Goal: Check status: Check status

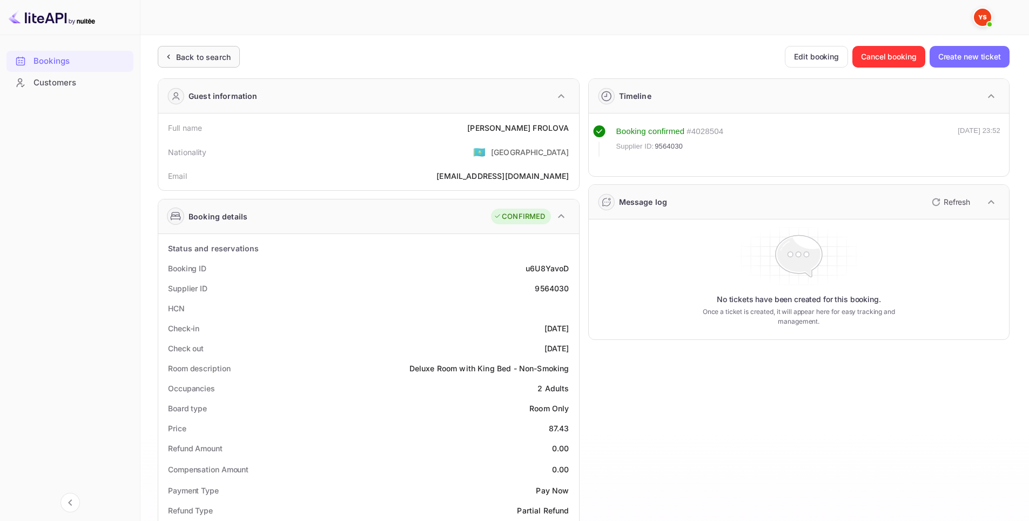
click at [202, 60] on div "Back to search" at bounding box center [203, 56] width 55 height 11
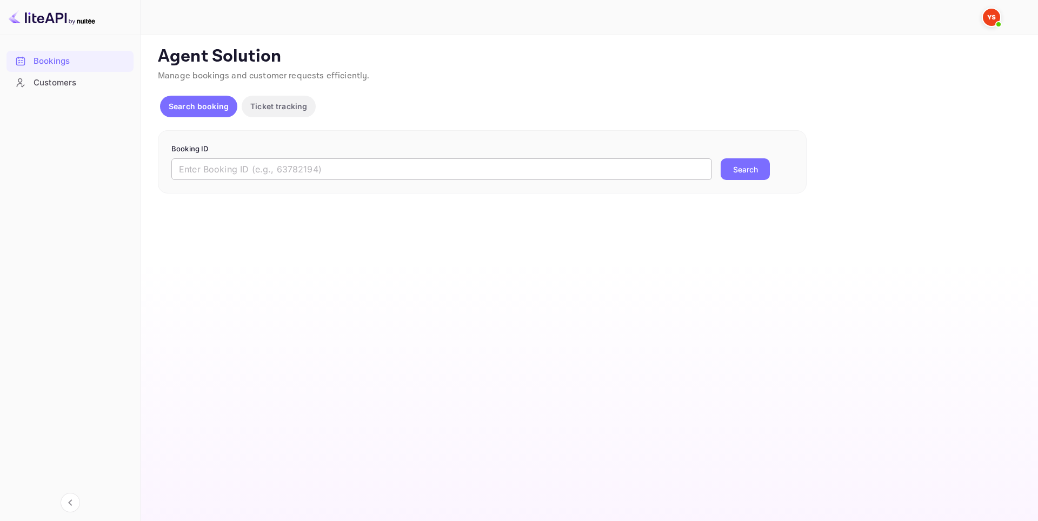
click at [278, 174] on input "text" at bounding box center [441, 169] width 540 height 22
paste input "9730274"
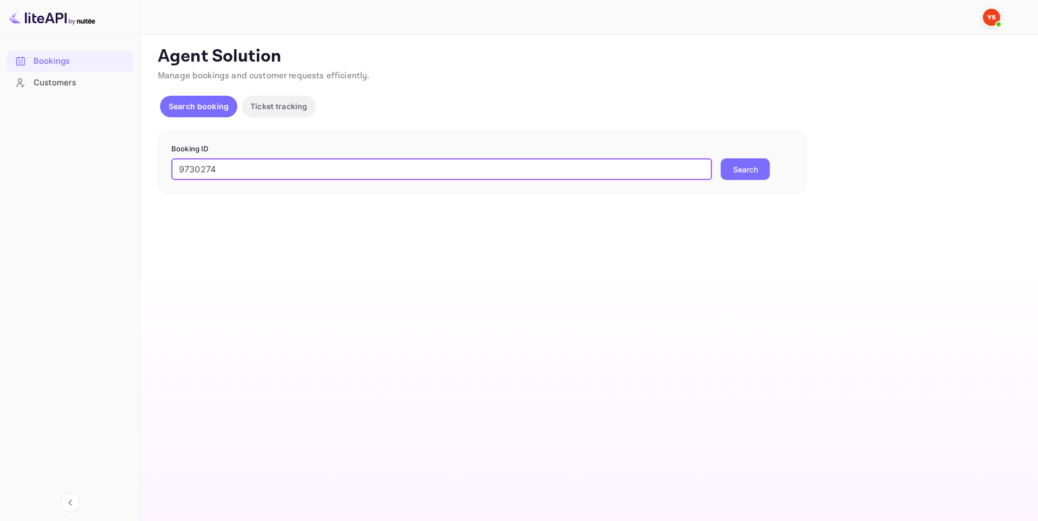
type input "9730274"
click at [742, 170] on button "Search" at bounding box center [744, 169] width 49 height 22
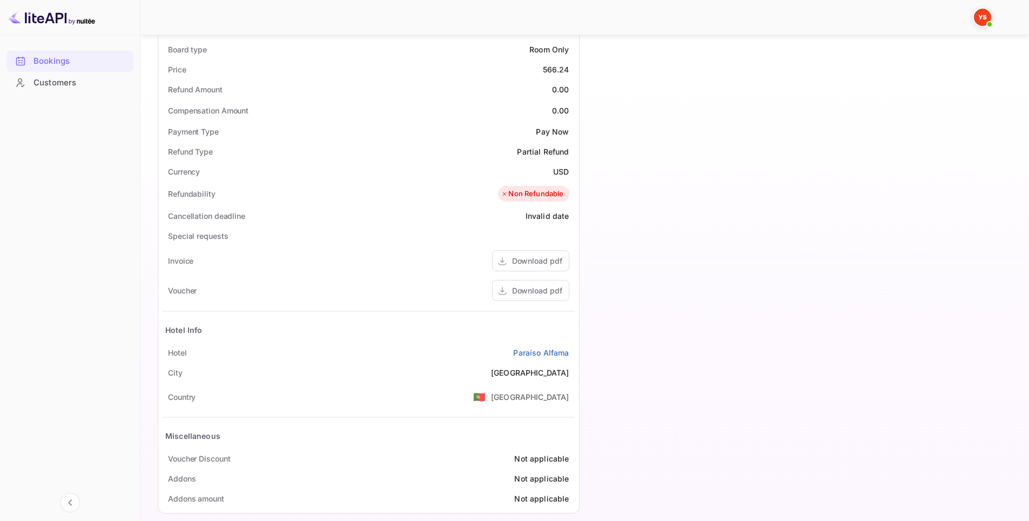
scroll to position [372, 0]
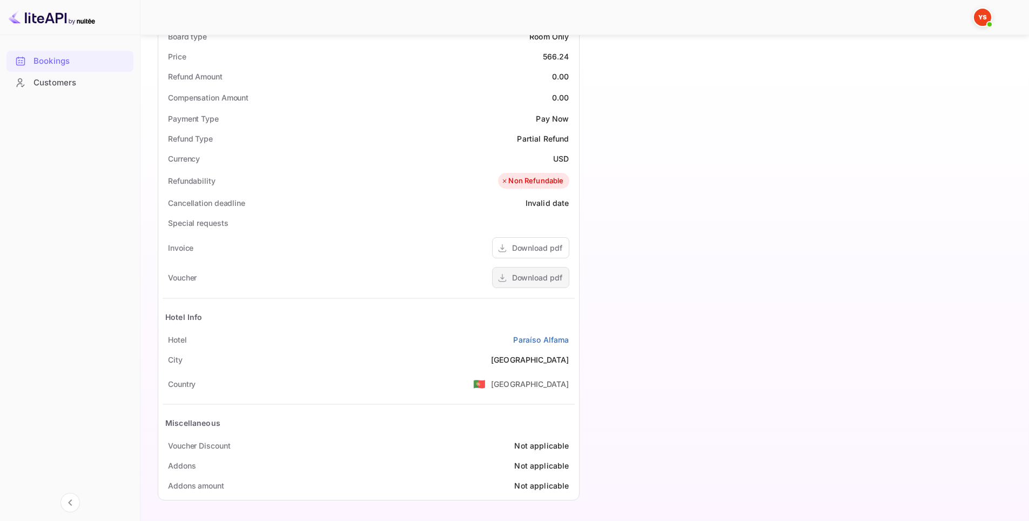
click at [523, 278] on div "Download pdf" at bounding box center [537, 277] width 50 height 11
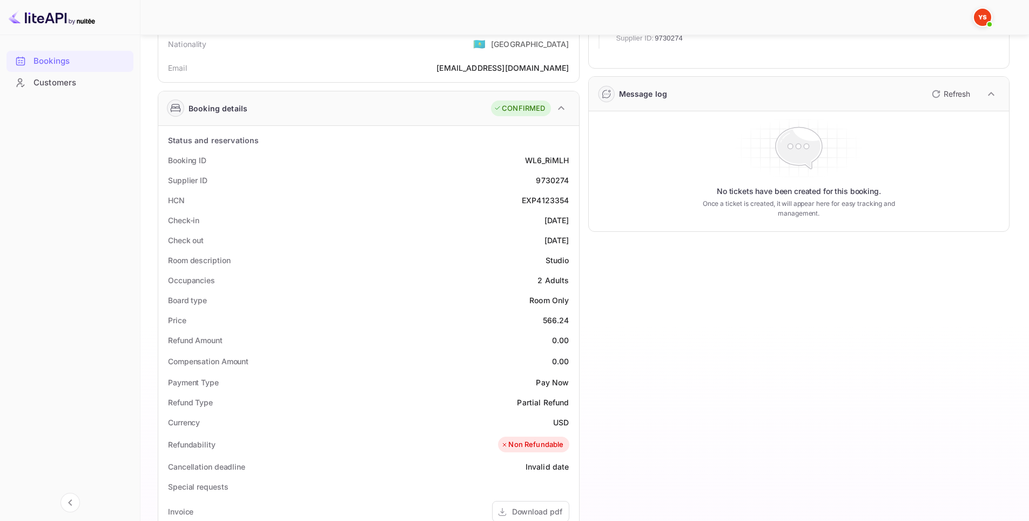
scroll to position [0, 0]
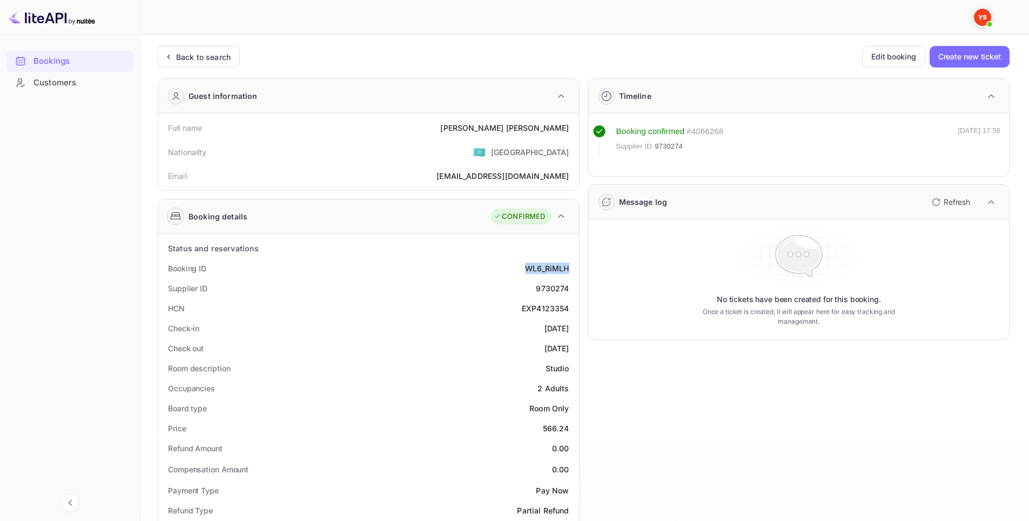
drag, startPoint x: 514, startPoint y: 267, endPoint x: 572, endPoint y: 268, distance: 57.8
click at [572, 268] on div "Booking ID WL6_RiMLH" at bounding box center [369, 268] width 412 height 20
copy div "WL6_RiMLH"
drag, startPoint x: 533, startPoint y: 290, endPoint x: 574, endPoint y: 286, distance: 40.7
click at [574, 286] on div "Supplier ID 9730274" at bounding box center [369, 288] width 412 height 20
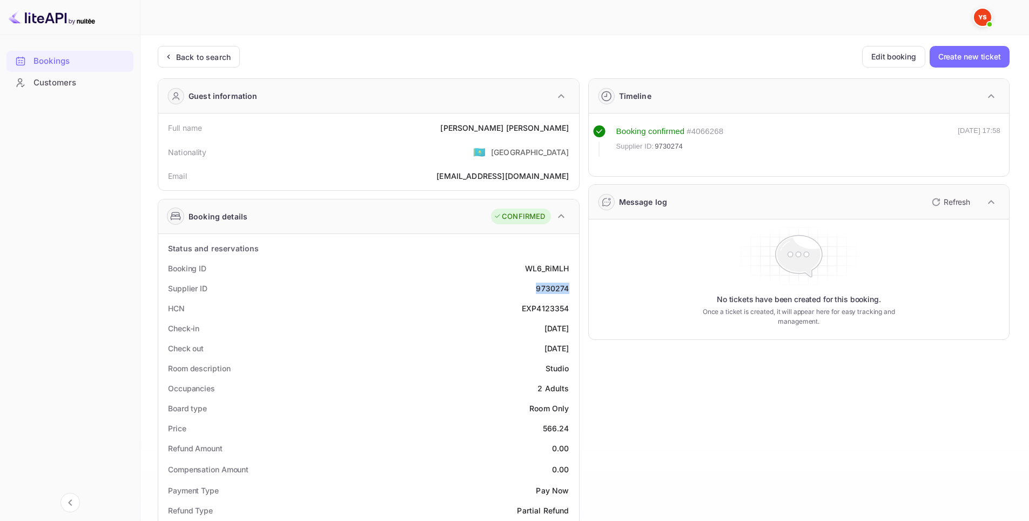
copy div "9730274"
drag, startPoint x: 493, startPoint y: 130, endPoint x: 571, endPoint y: 129, distance: 77.8
click at [571, 129] on div "Full name [PERSON_NAME]" at bounding box center [369, 128] width 412 height 20
copy div "[PERSON_NAME]"
drag, startPoint x: 516, startPoint y: 329, endPoint x: 576, endPoint y: 330, distance: 59.5
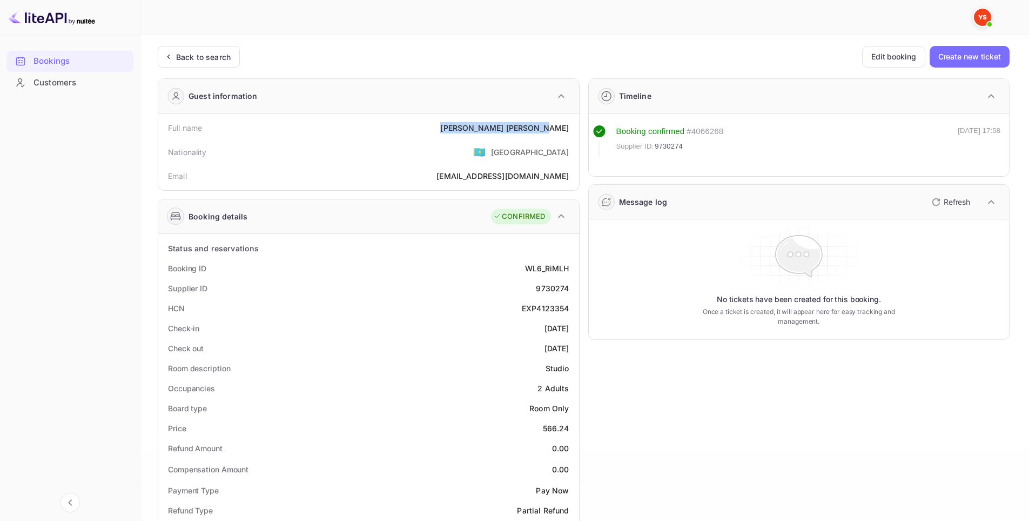
copy div "[DATE]"
drag, startPoint x: 522, startPoint y: 347, endPoint x: 576, endPoint y: 349, distance: 54.1
copy div "[DATE]"
